Goal: Information Seeking & Learning: Understand process/instructions

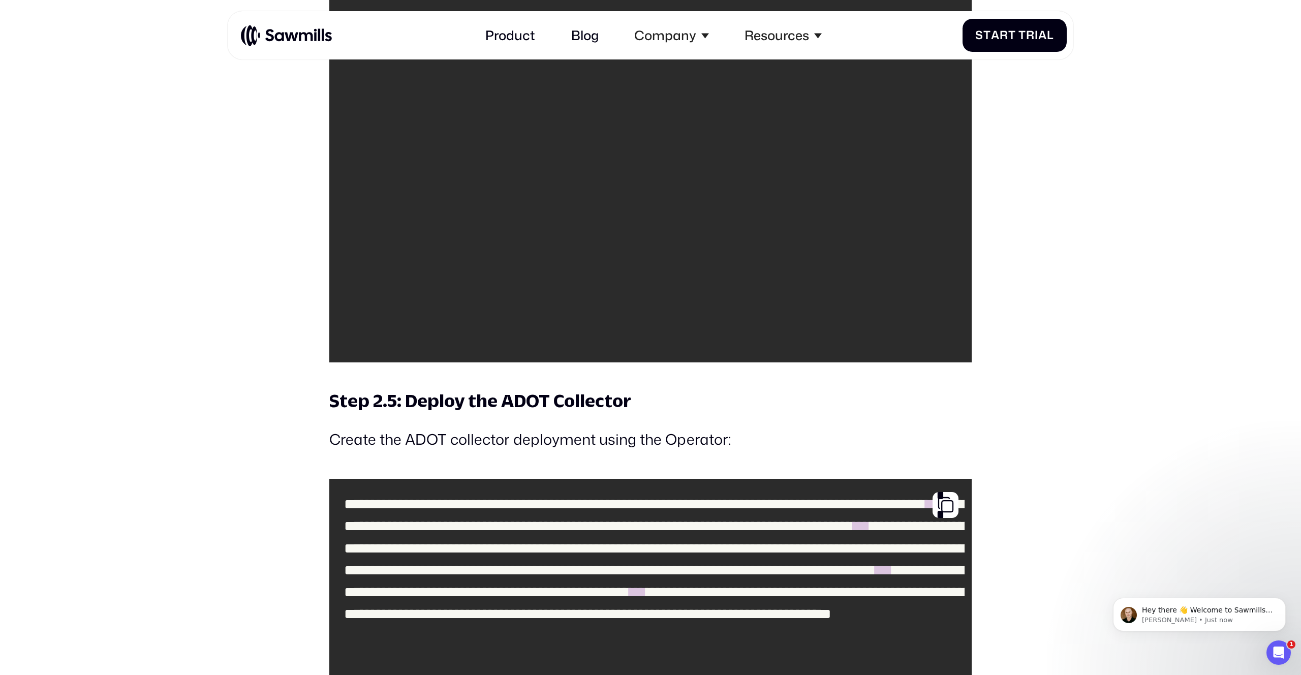
scroll to position [5940, 0]
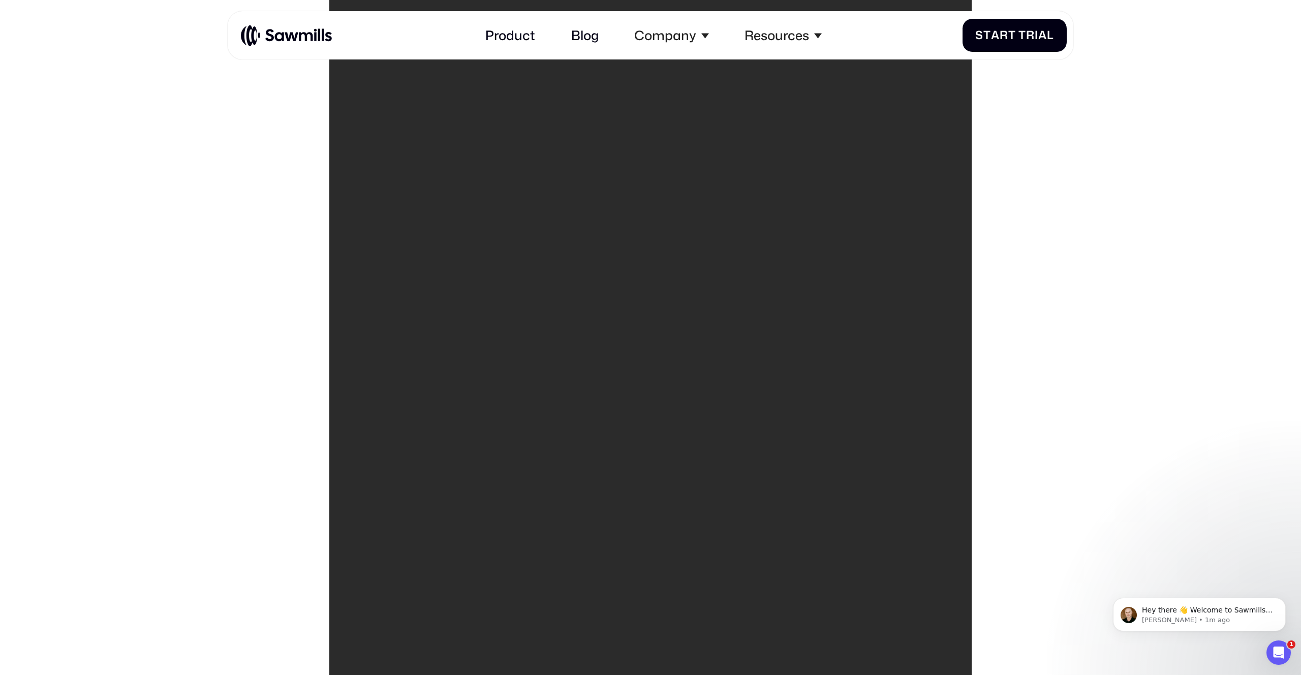
click at [606, 223] on code "**********" at bounding box center [651, 122] width 628 height 1274
copy code "*******"
